Goal: Information Seeking & Learning: Compare options

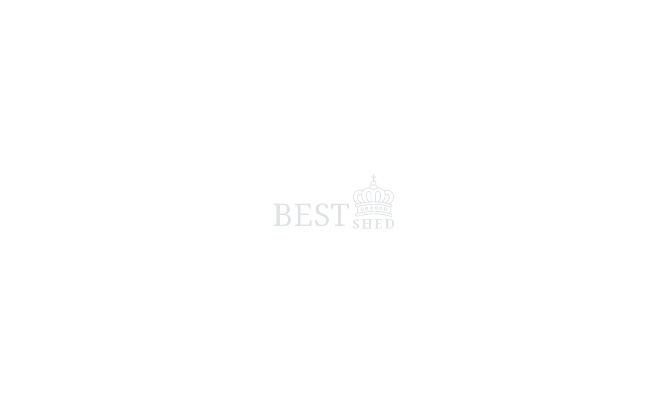
scroll to position [4, 0]
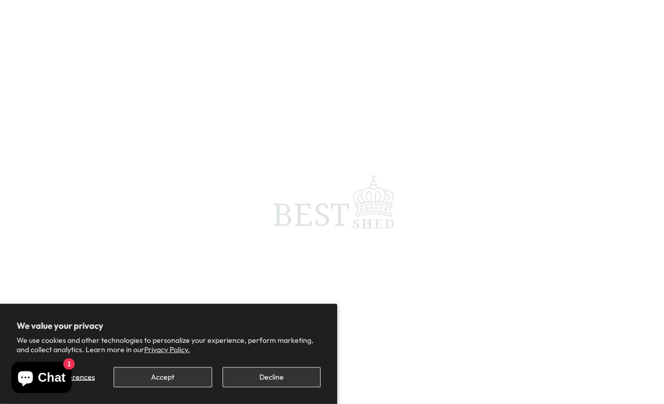
click at [272, 379] on button "Decline" at bounding box center [272, 377] width 98 height 20
click at [281, 381] on button "Decline" at bounding box center [272, 377] width 98 height 20
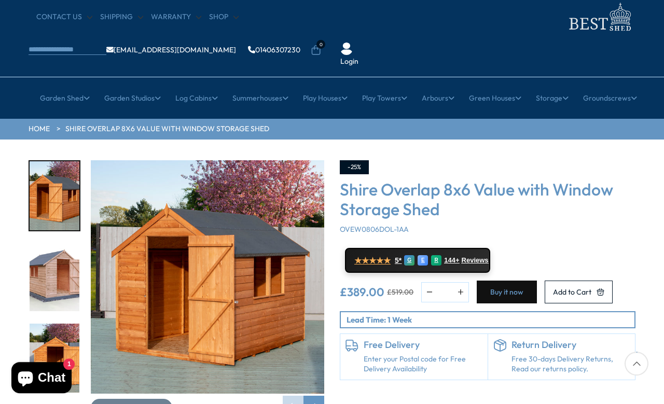
scroll to position [32, 0]
click at [460, 255] on span "144+" at bounding box center [452, 259] width 15 height 8
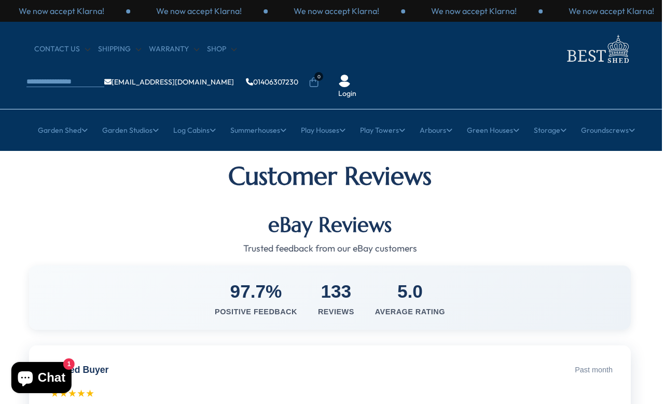
scroll to position [0, 3]
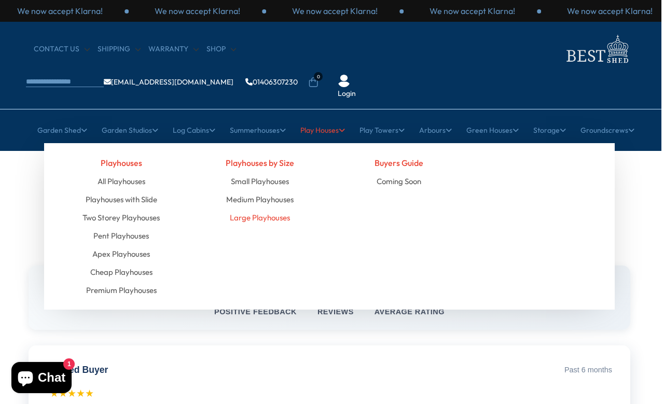
click at [273, 209] on link "Large Playhouses" at bounding box center [260, 218] width 60 height 18
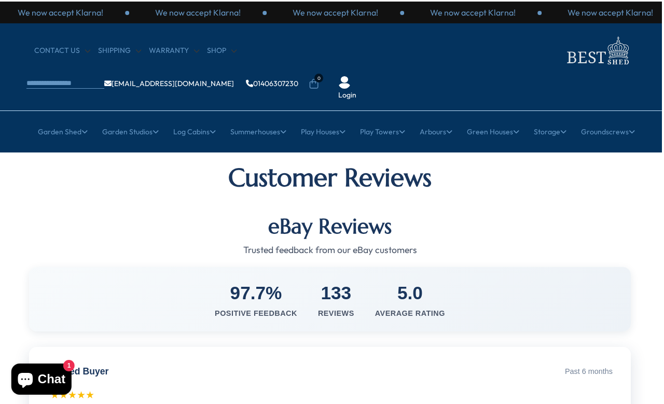
scroll to position [0, 3]
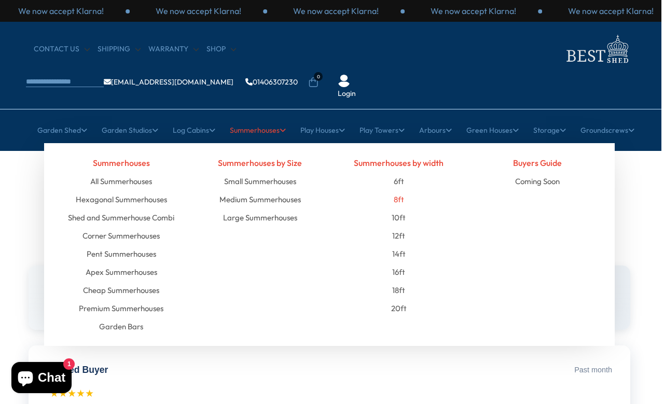
click at [399, 190] on link "8ft" at bounding box center [399, 199] width 10 height 18
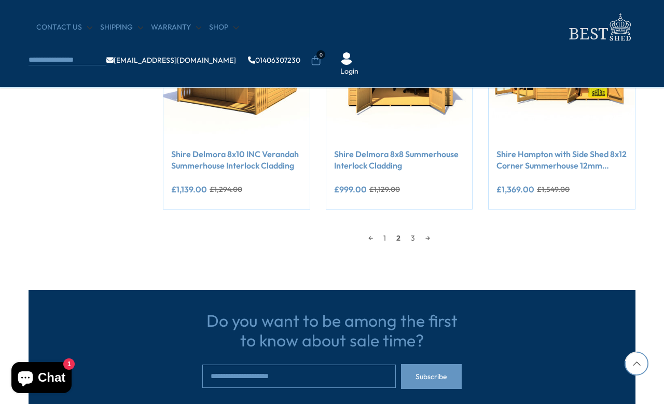
scroll to position [942, 0]
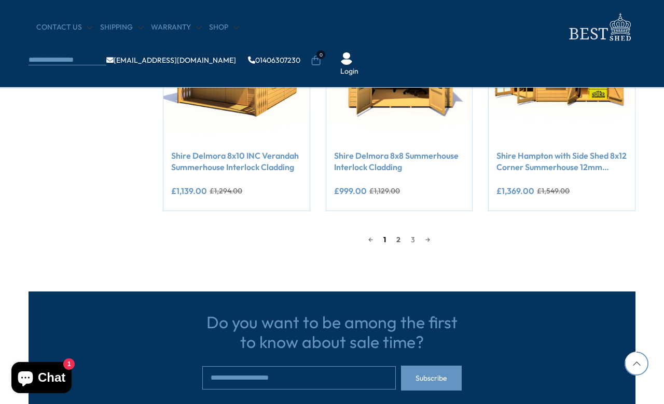
click at [383, 236] on link "1" at bounding box center [384, 240] width 13 height 16
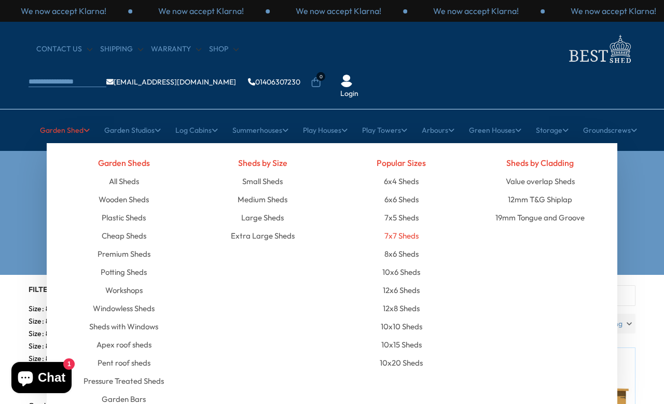
click at [415, 227] on link "7x7 Sheds" at bounding box center [401, 236] width 34 height 18
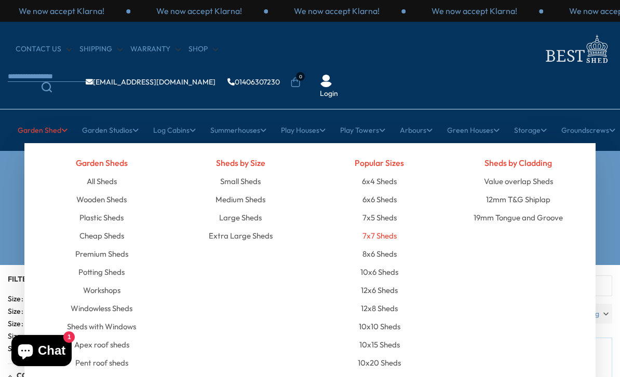
scroll to position [10, 12]
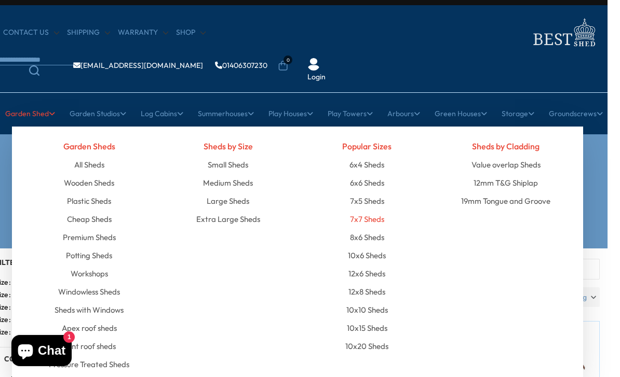
scroll to position [0, 12]
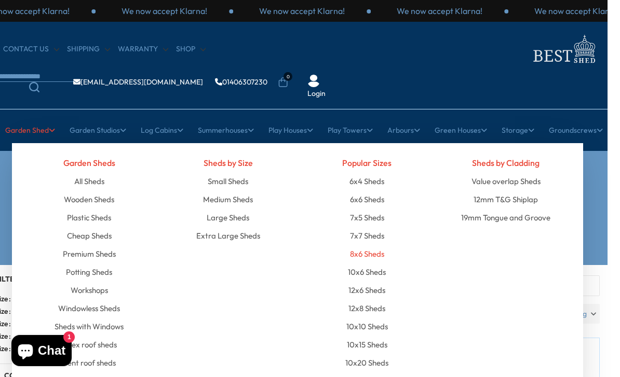
click at [376, 245] on link "8x6 Sheds" at bounding box center [367, 254] width 34 height 18
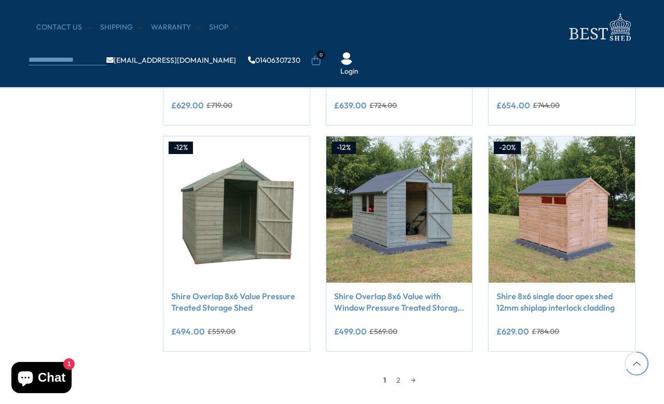
scroll to position [803, 0]
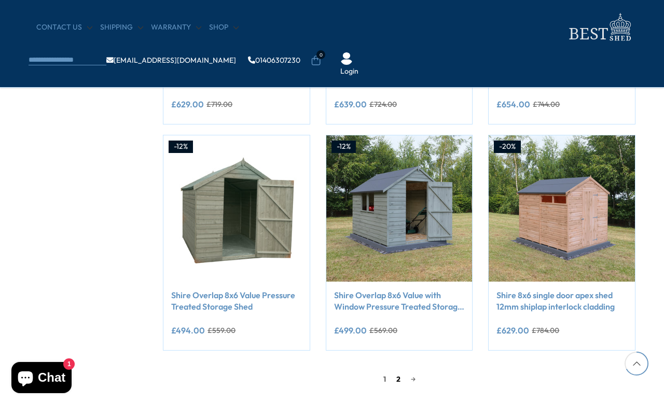
click at [402, 379] on link "2" at bounding box center [398, 380] width 15 height 16
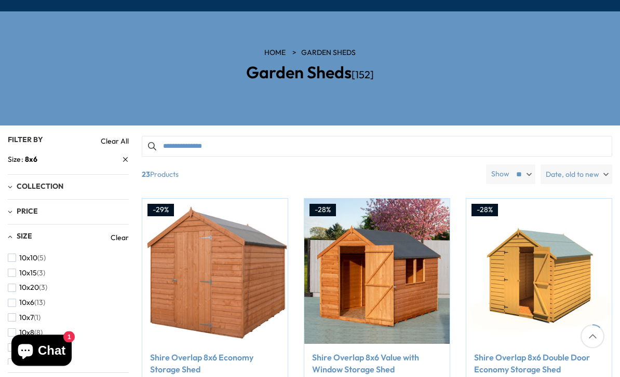
scroll to position [142, 0]
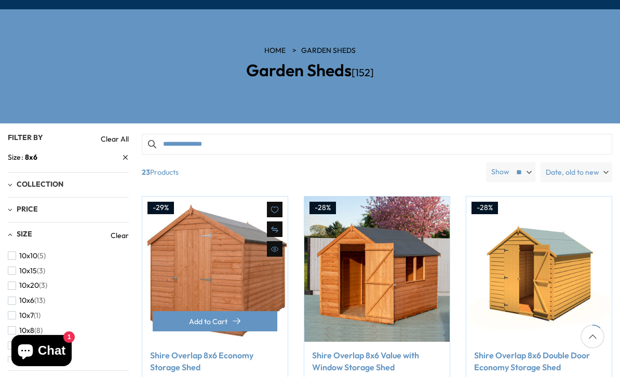
click at [198, 350] on link "Shire Overlap 8x6 Economy Storage Shed" at bounding box center [215, 361] width 130 height 23
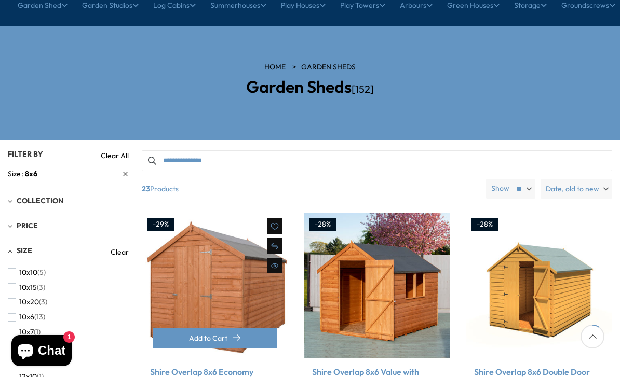
scroll to position [127, 0]
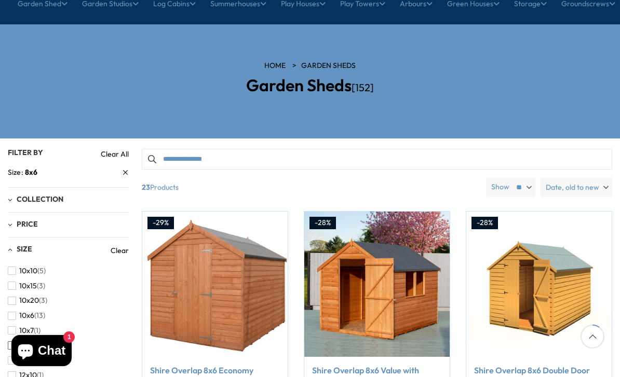
click at [12, 341] on span "button" at bounding box center [12, 345] width 8 height 8
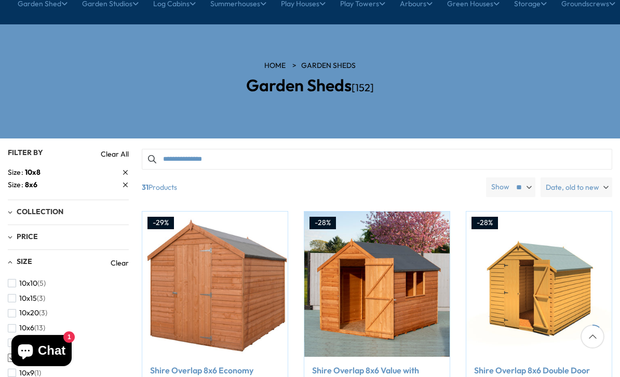
click at [126, 180] on link "Size 8x6" at bounding box center [68, 185] width 121 height 11
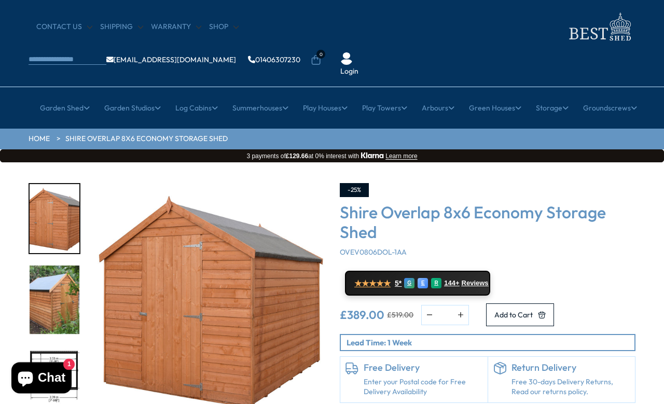
scroll to position [31, 0]
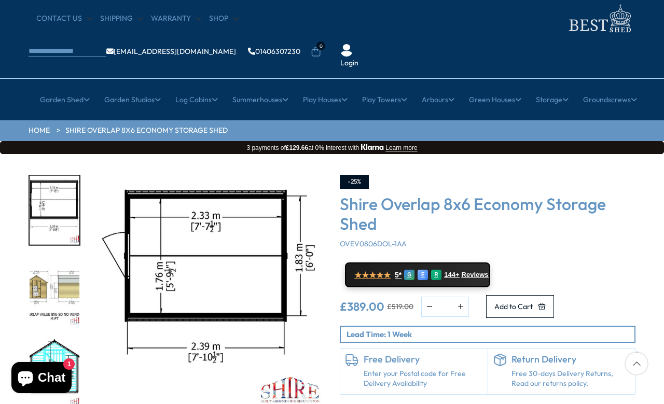
click at [49, 327] on div "4 / 9" at bounding box center [55, 291] width 52 height 71
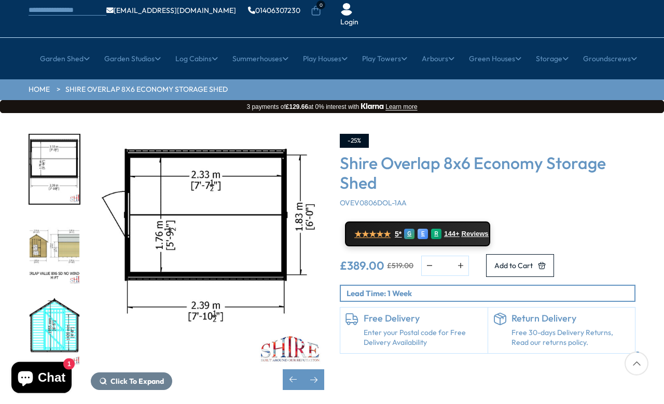
scroll to position [0, 0]
